Goal: Check status: Check status

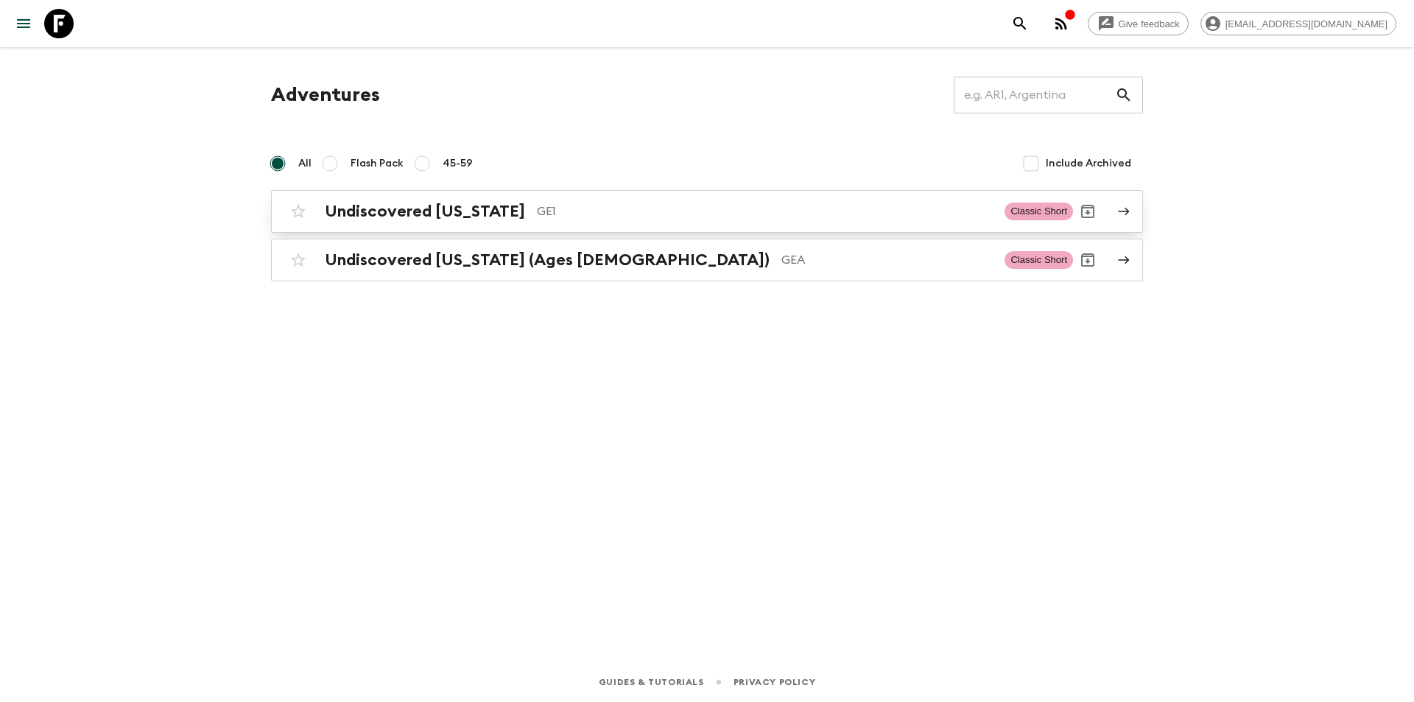
click at [374, 198] on div "Undiscovered [US_STATE] GE1 Classic Short" at bounding box center [679, 211] width 790 height 29
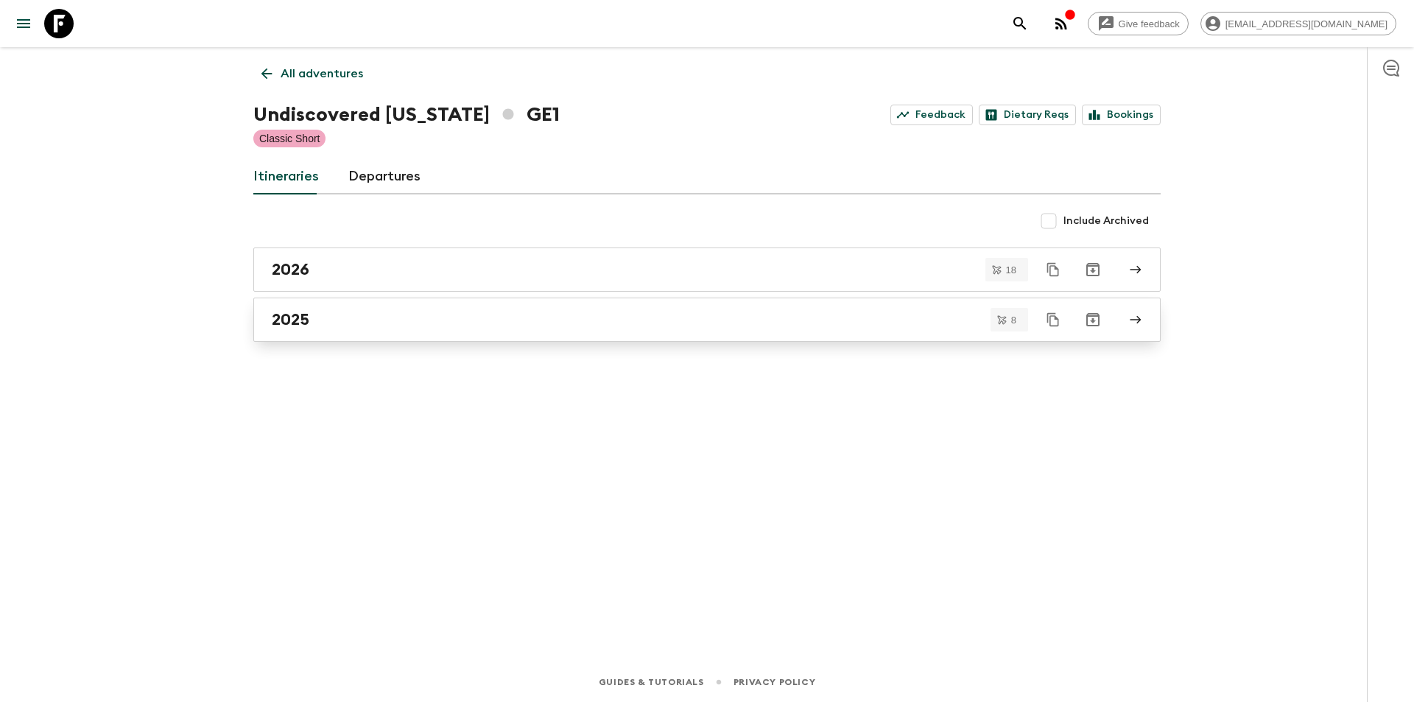
click at [387, 324] on div "2025" at bounding box center [693, 319] width 843 height 19
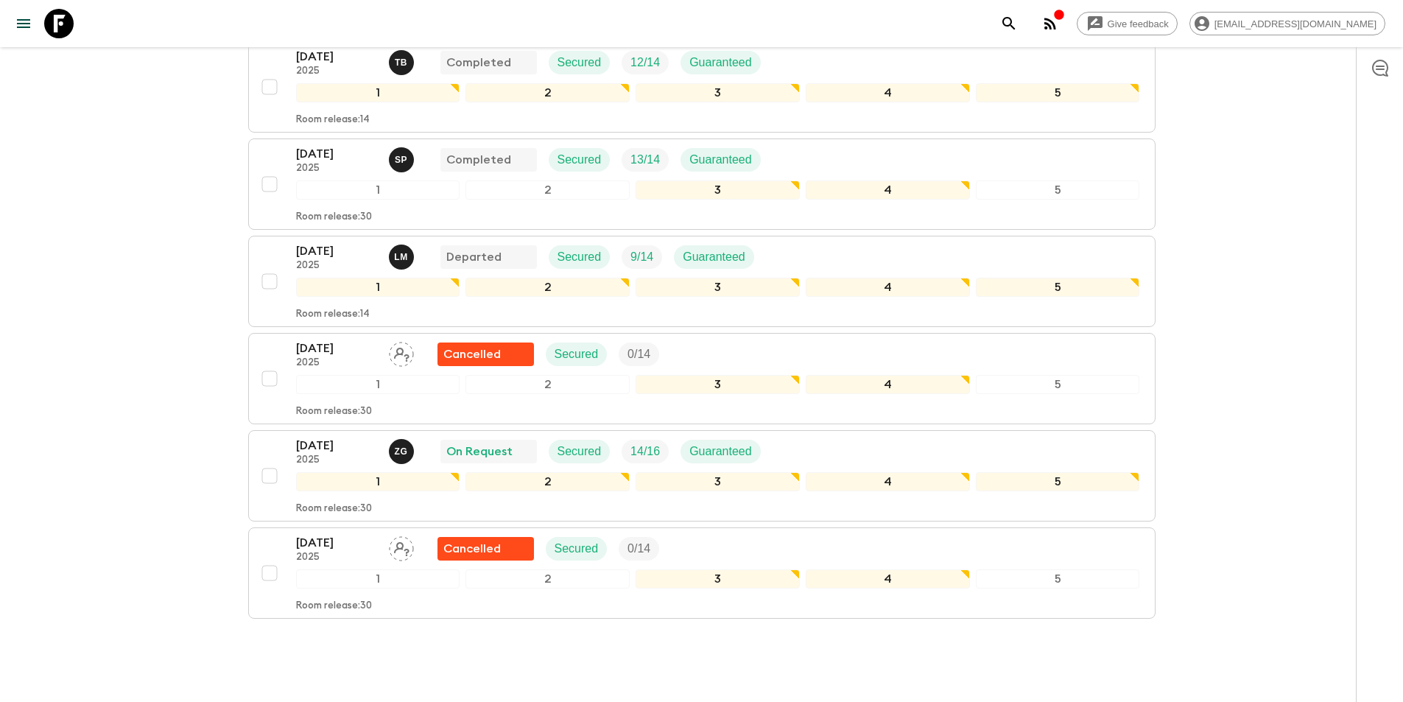
scroll to position [442, 0]
click at [338, 443] on p "[DATE]" at bounding box center [336, 444] width 81 height 18
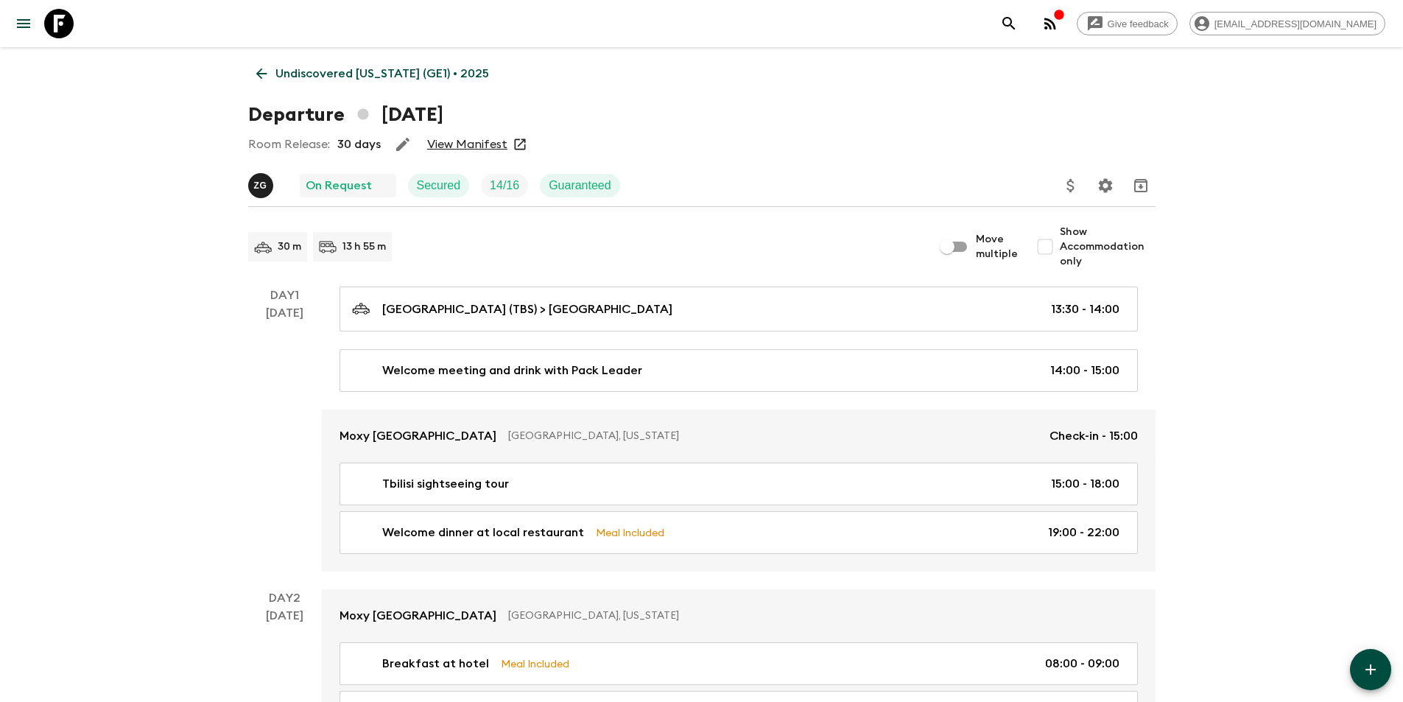
click at [501, 142] on link "View Manifest" at bounding box center [467, 144] width 80 height 15
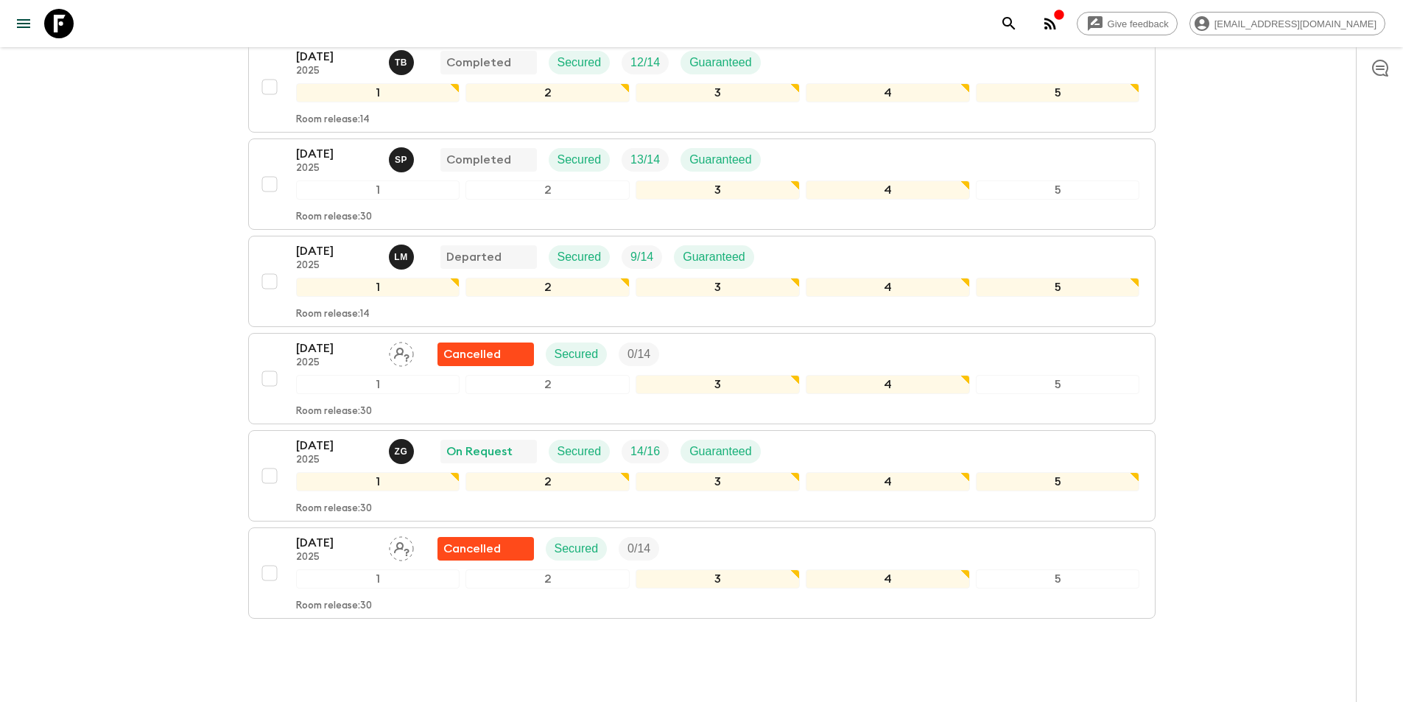
scroll to position [442, 0]
